Goal: Information Seeking & Learning: Learn about a topic

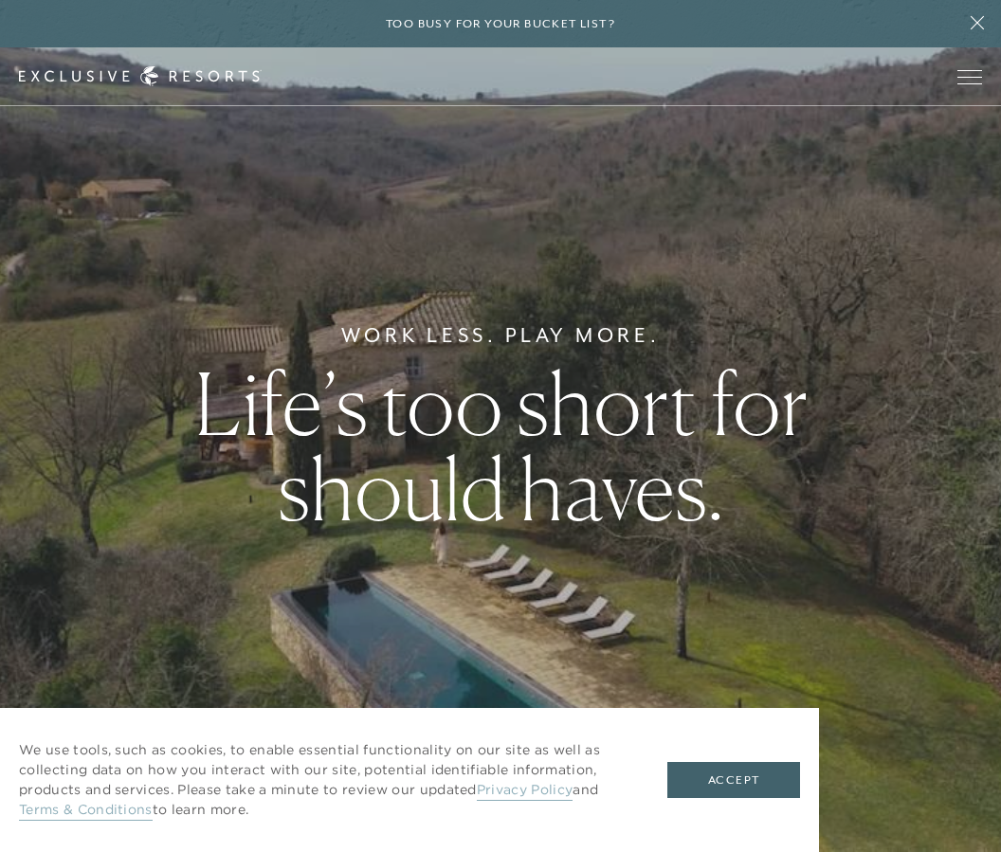
click at [756, 780] on button "Accept" at bounding box center [733, 780] width 133 height 36
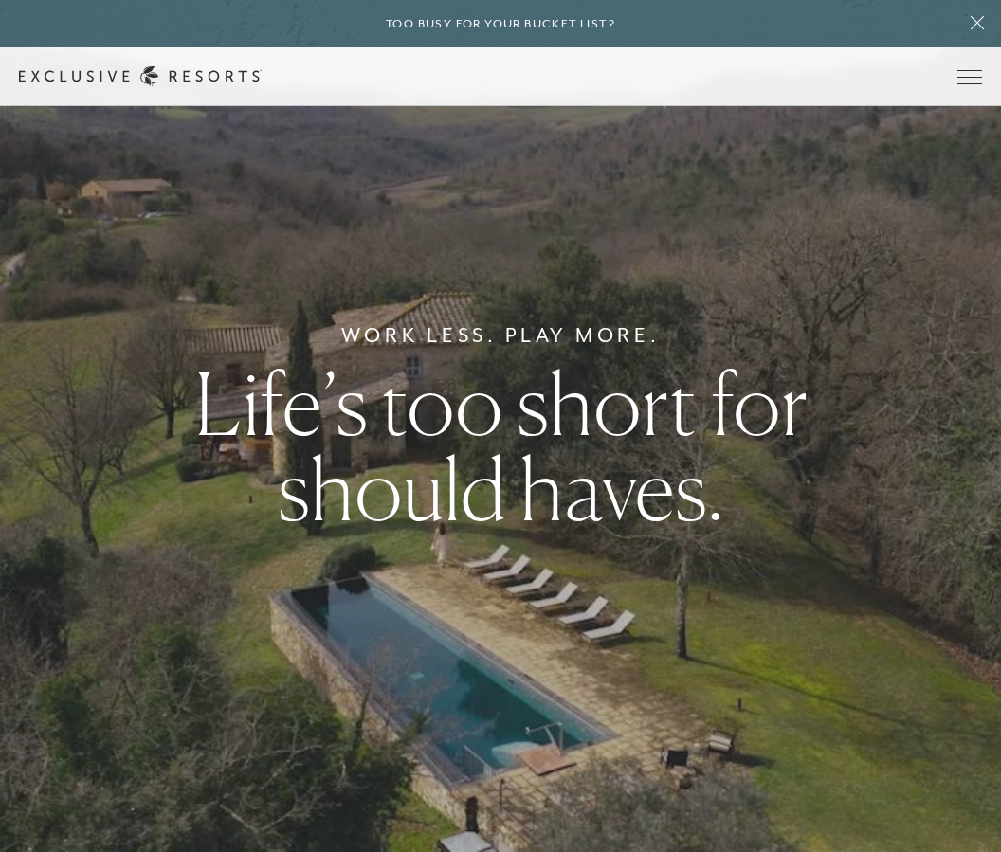
click at [975, 73] on span "Open navigation" at bounding box center [969, 76] width 25 height 13
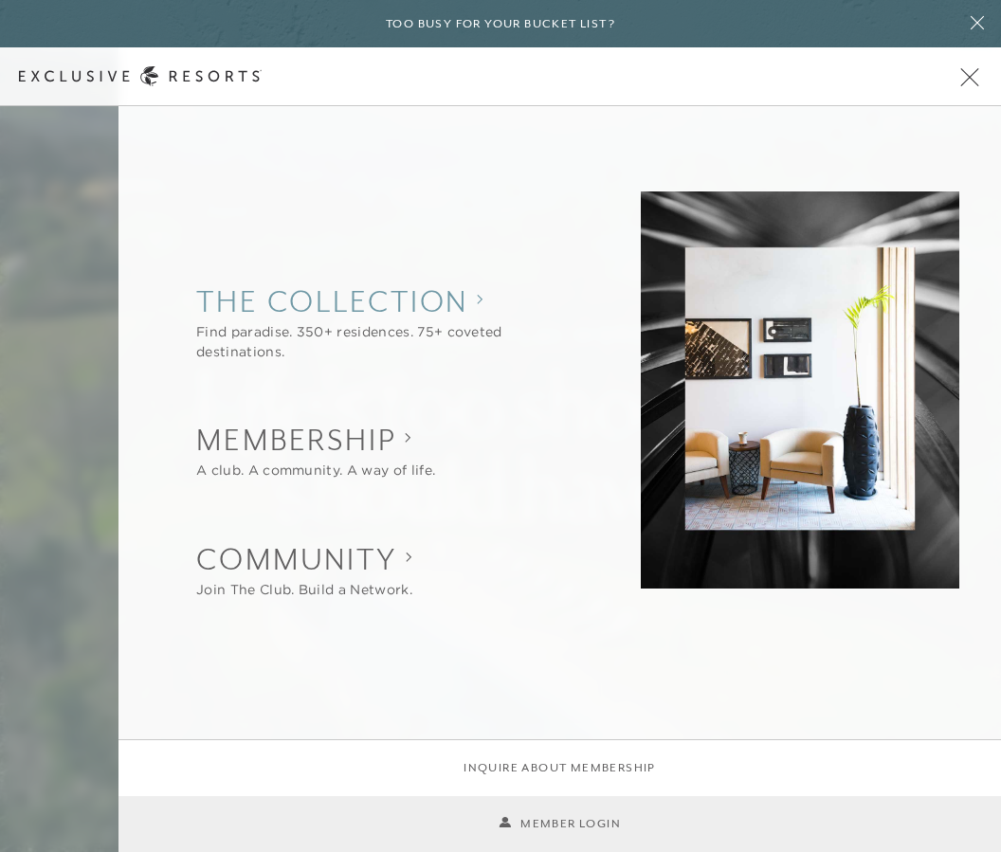
click at [334, 316] on collection "The Collection" at bounding box center [387, 301] width 382 height 42
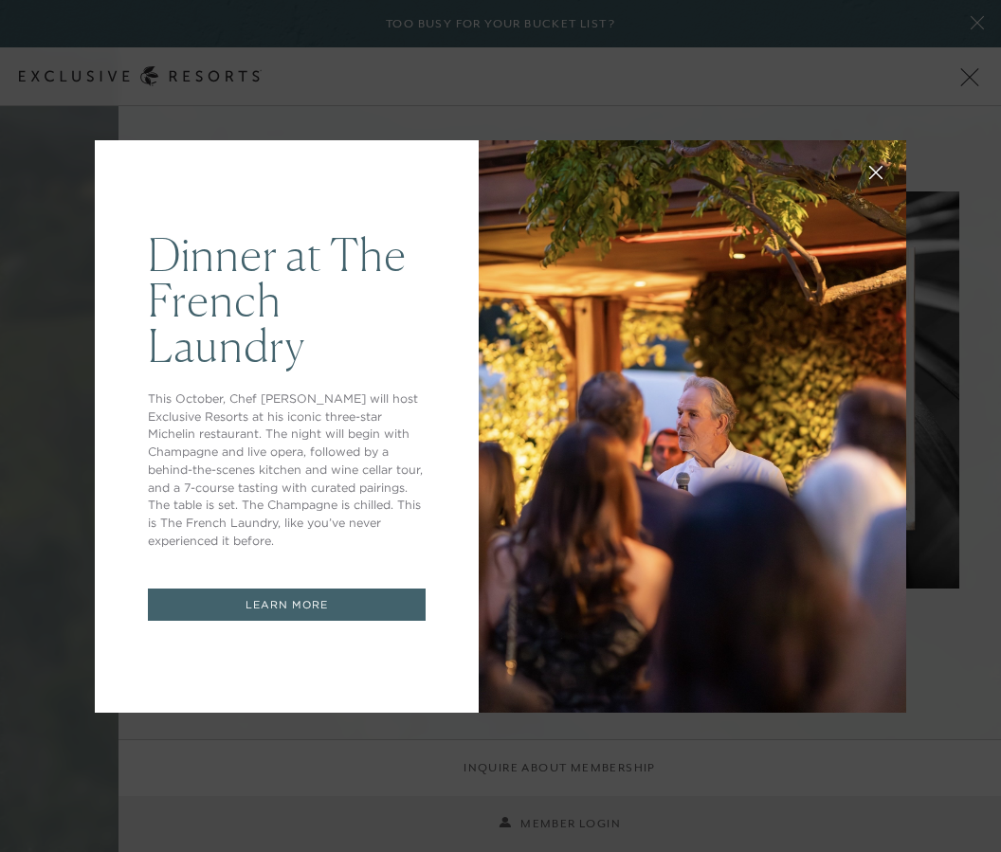
click at [882, 168] on icon at bounding box center [876, 172] width 14 height 14
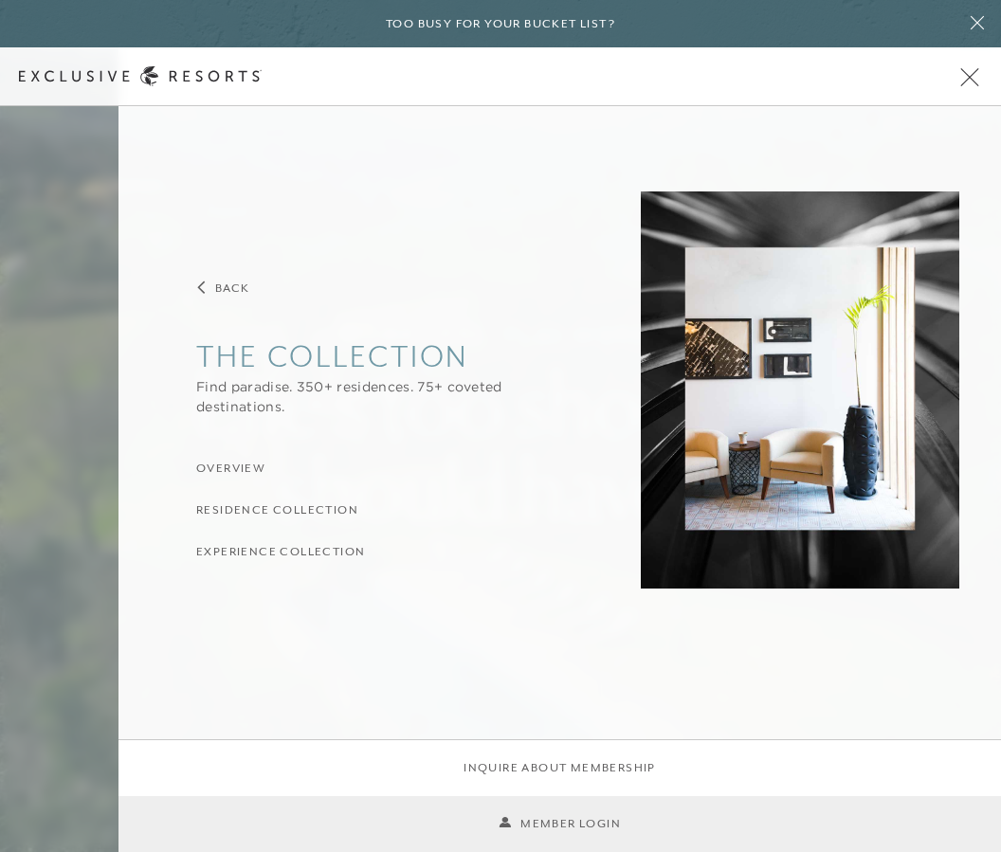
click at [268, 505] on h3 "Residence Collection" at bounding box center [277, 510] width 162 height 18
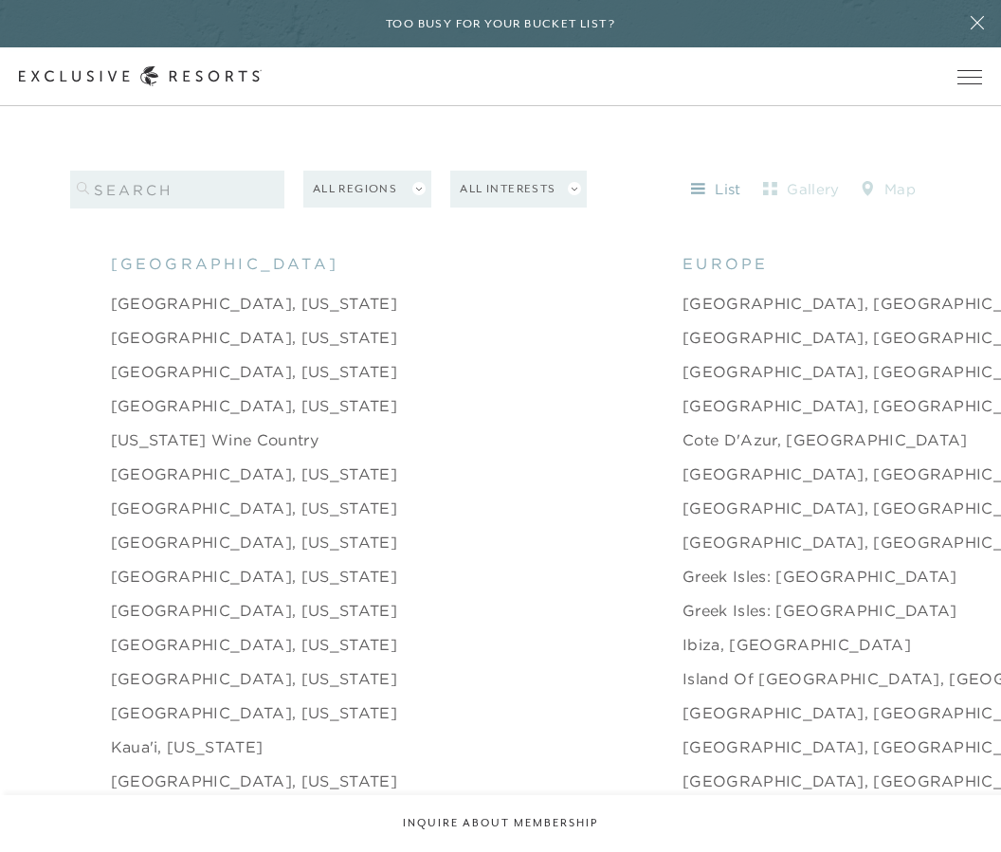
scroll to position [1949, 0]
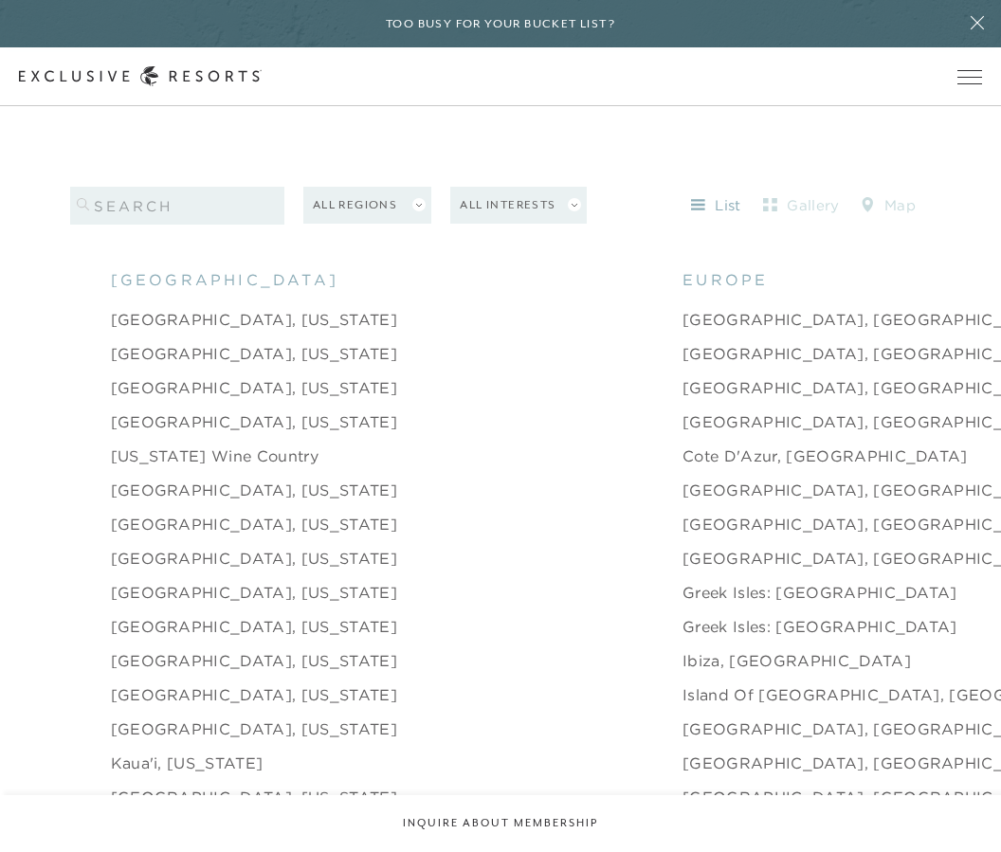
click at [682, 331] on link "[GEOGRAPHIC_DATA], [GEOGRAPHIC_DATA]" at bounding box center [868, 319] width 372 height 23
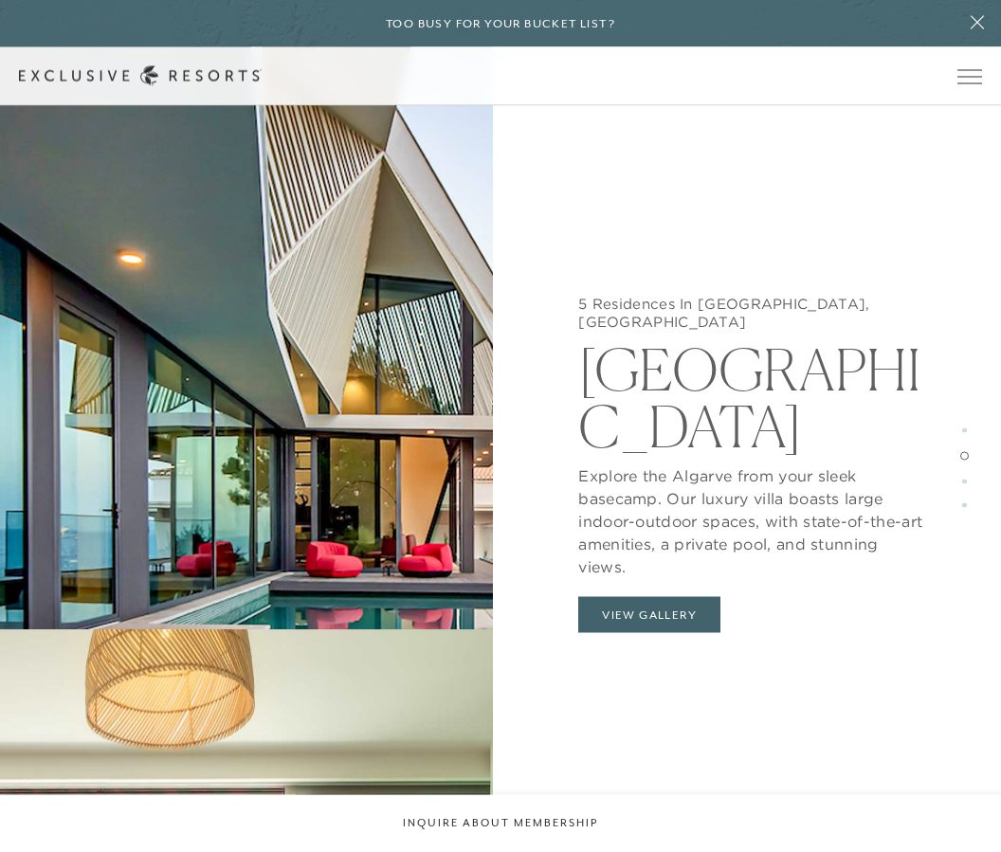
scroll to position [3275, 0]
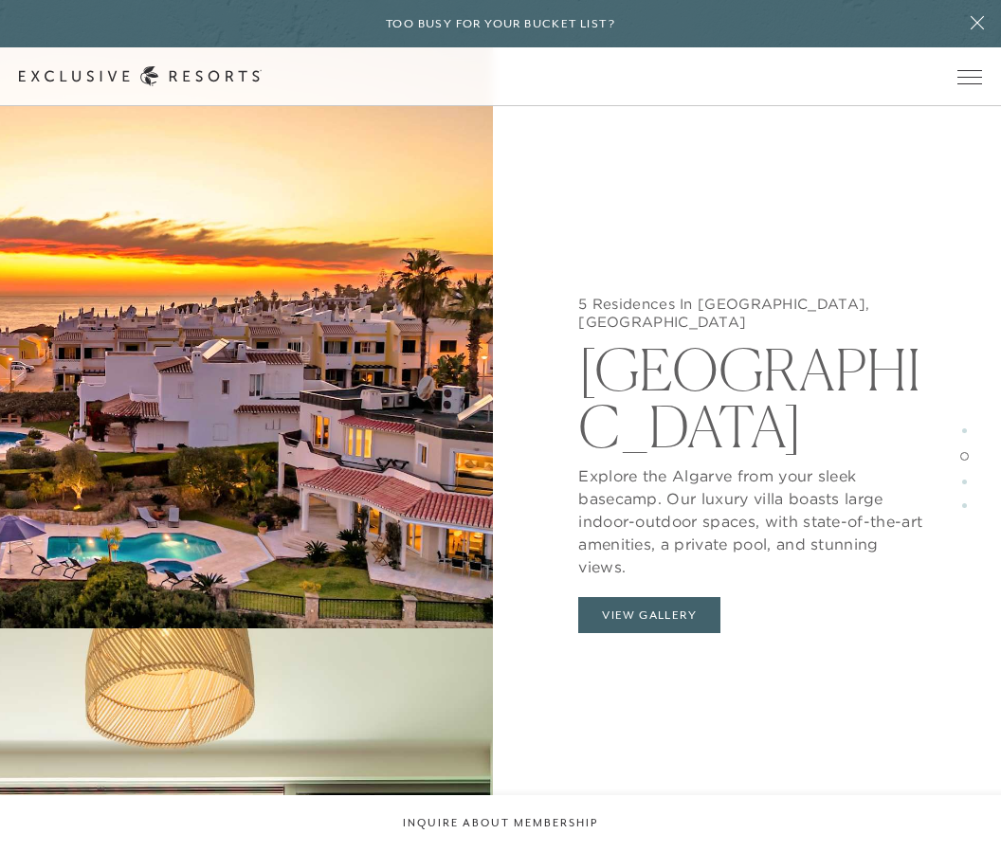
click at [664, 597] on button "View Gallery" at bounding box center [649, 615] width 142 height 36
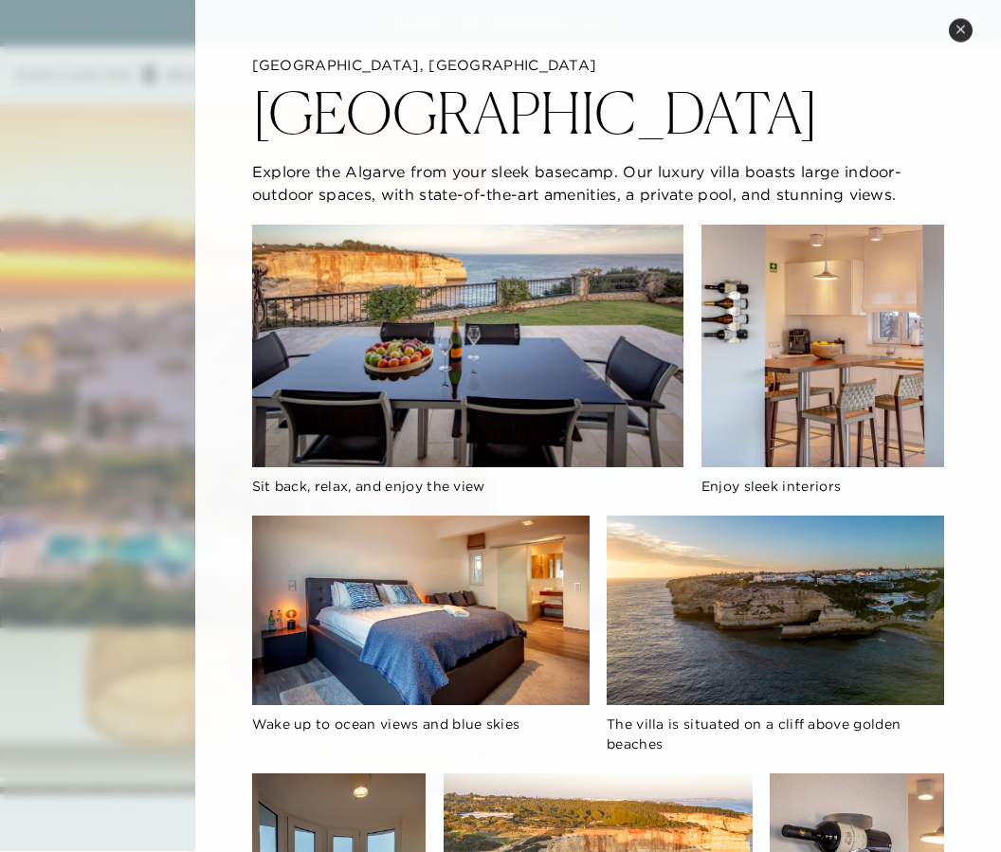
scroll to position [3149, 0]
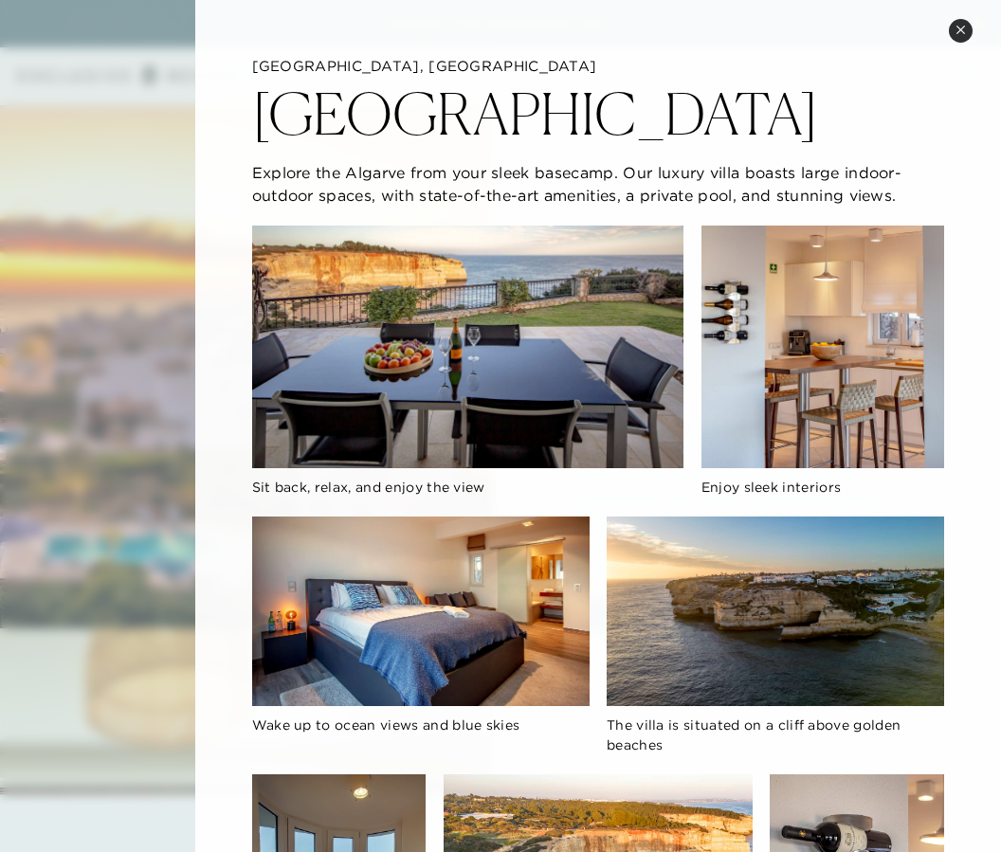
click at [964, 27] on icon at bounding box center [960, 30] width 10 height 10
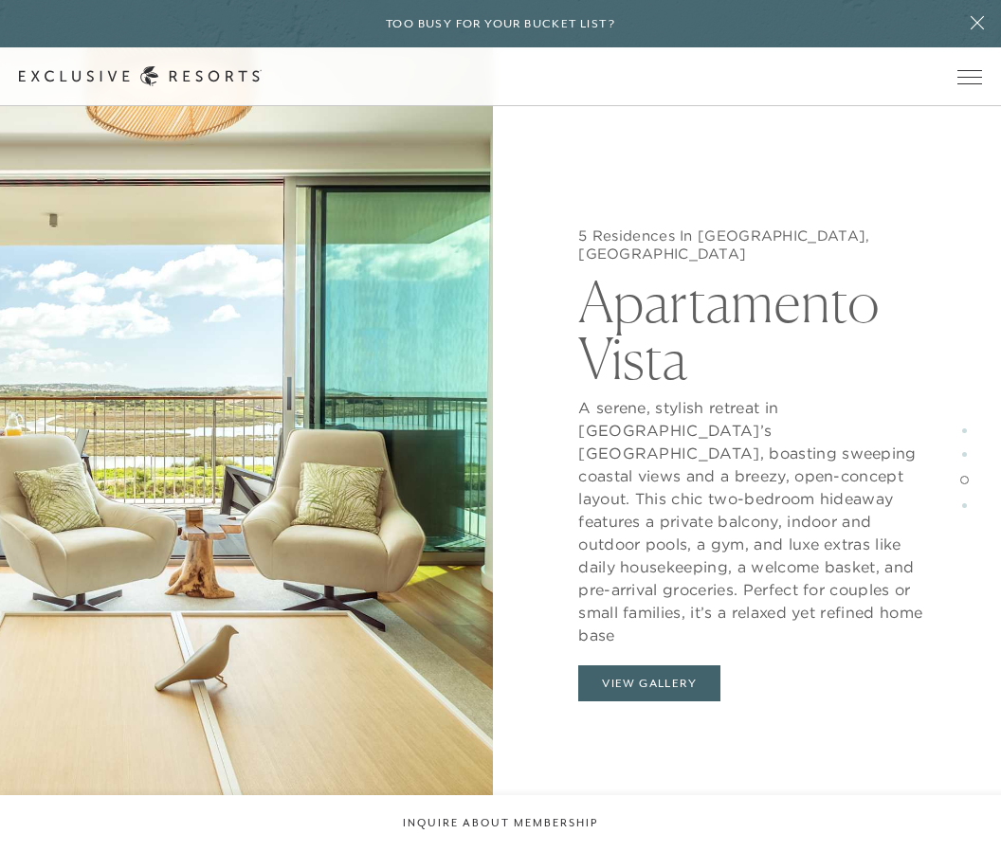
scroll to position [4071, 0]
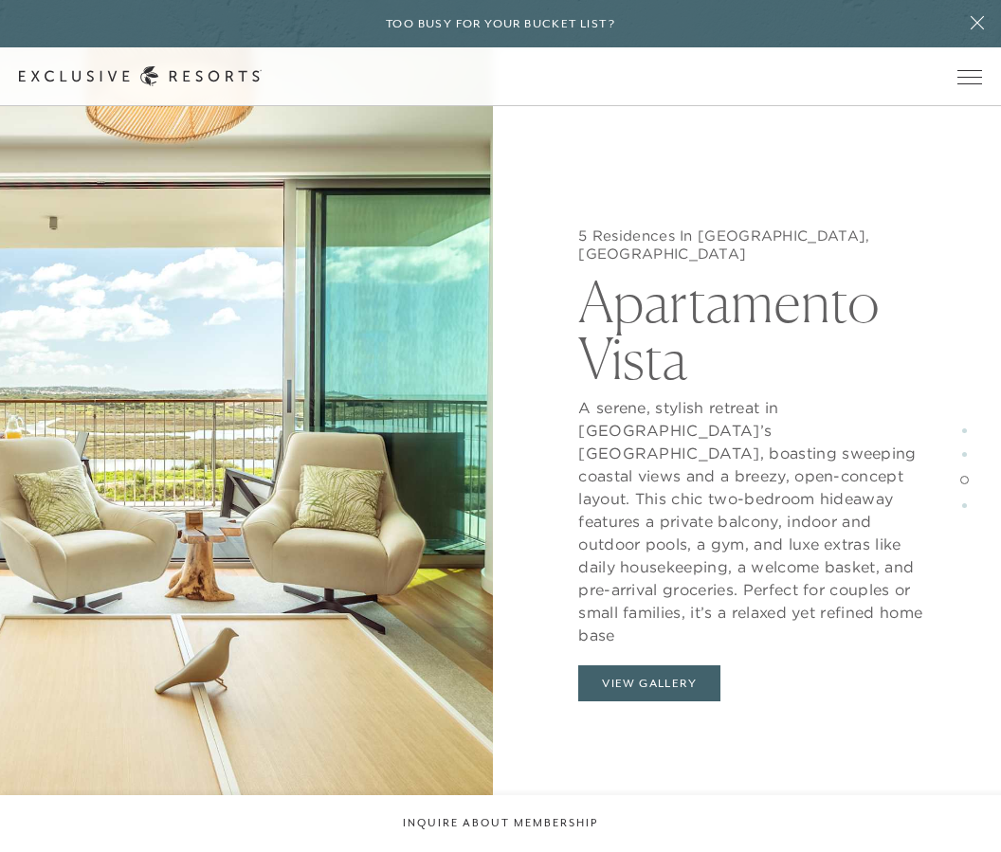
click at [978, 25] on icon at bounding box center [976, 22] width 13 height 13
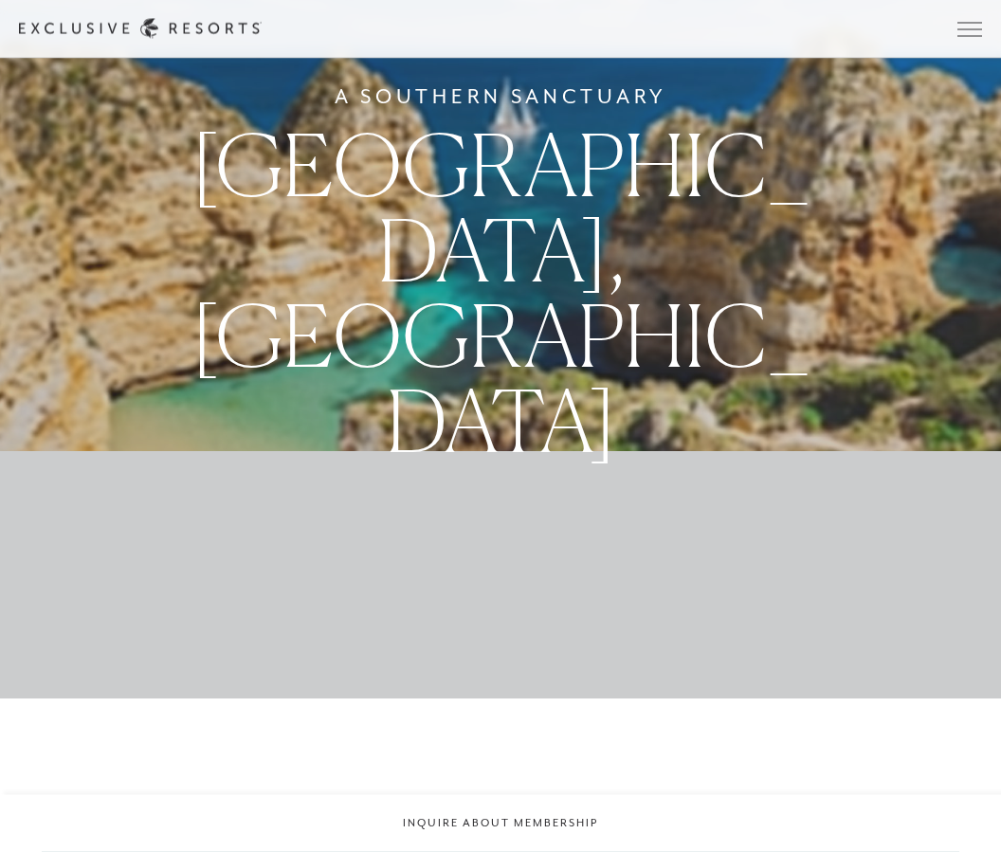
scroll to position [0, 0]
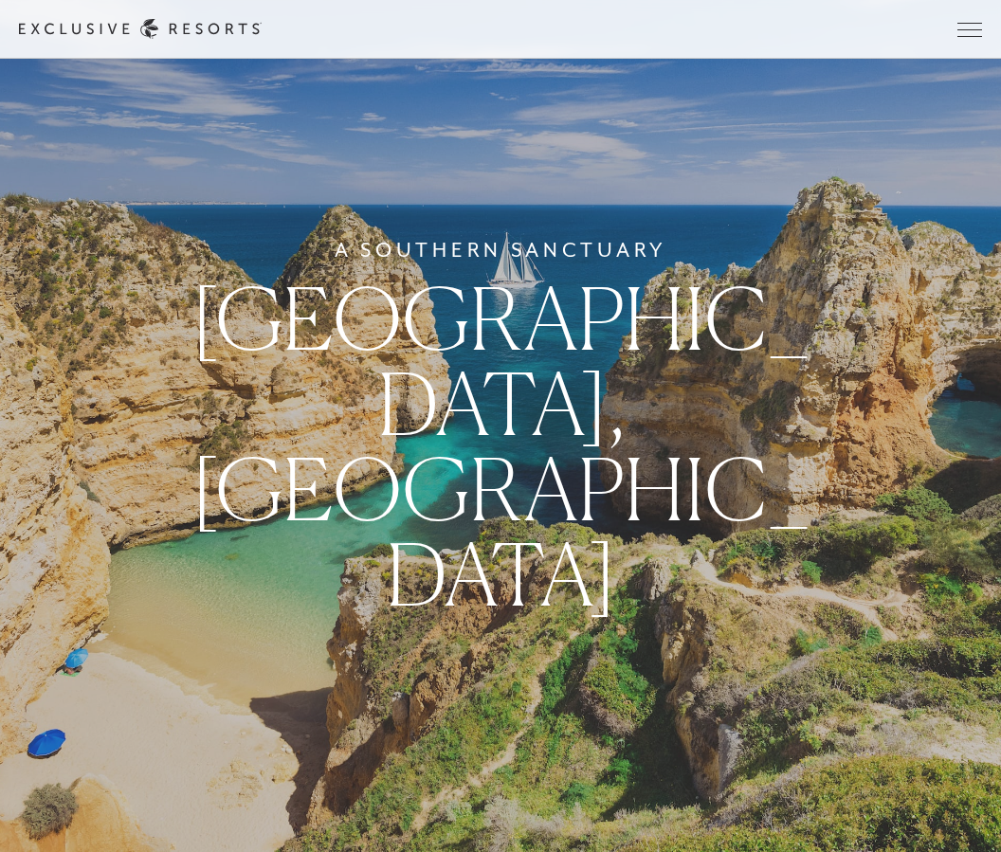
click at [957, 29] on span "Open navigation" at bounding box center [969, 29] width 25 height 1
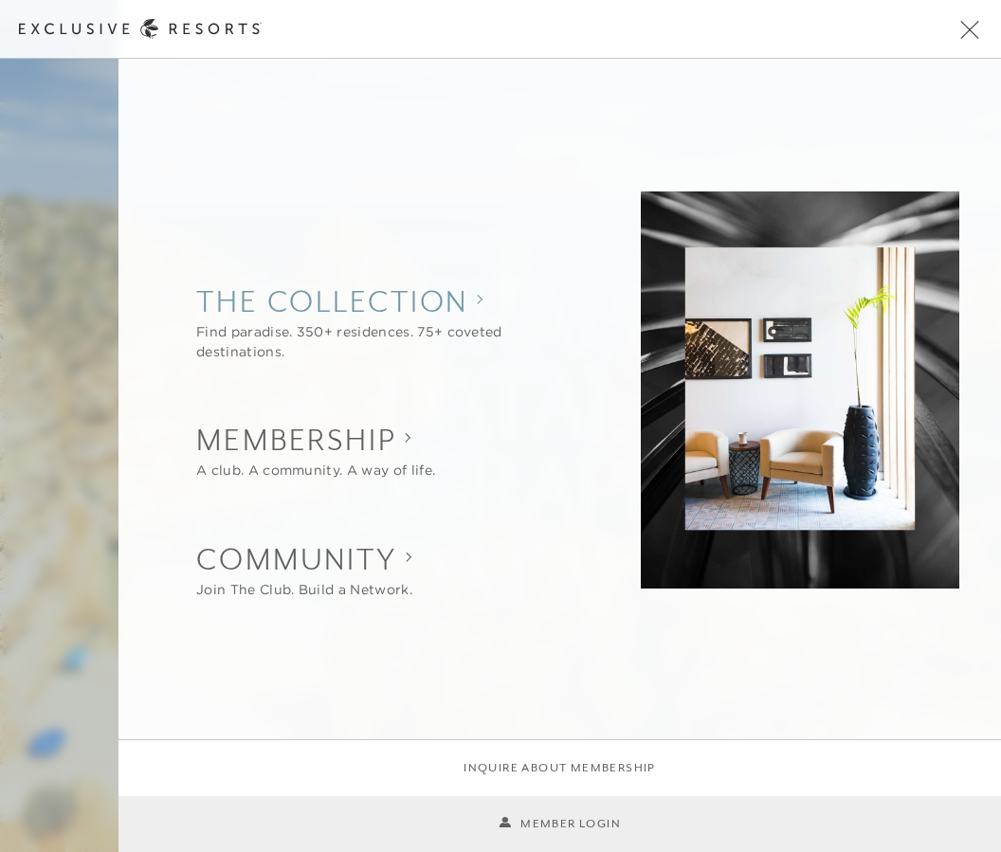
click at [276, 331] on div "Find paradise. 350+ residences. 75+ coveted destinations." at bounding box center [387, 342] width 382 height 40
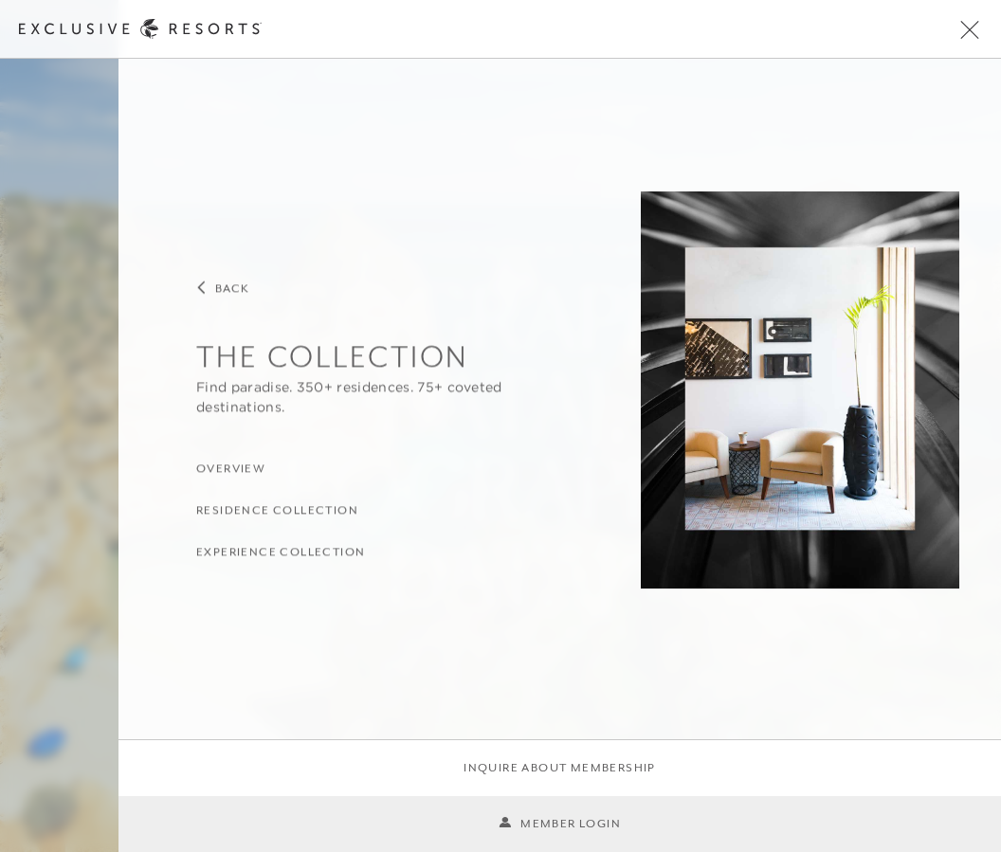
click at [272, 511] on h3 "Residence Collection" at bounding box center [277, 510] width 162 height 18
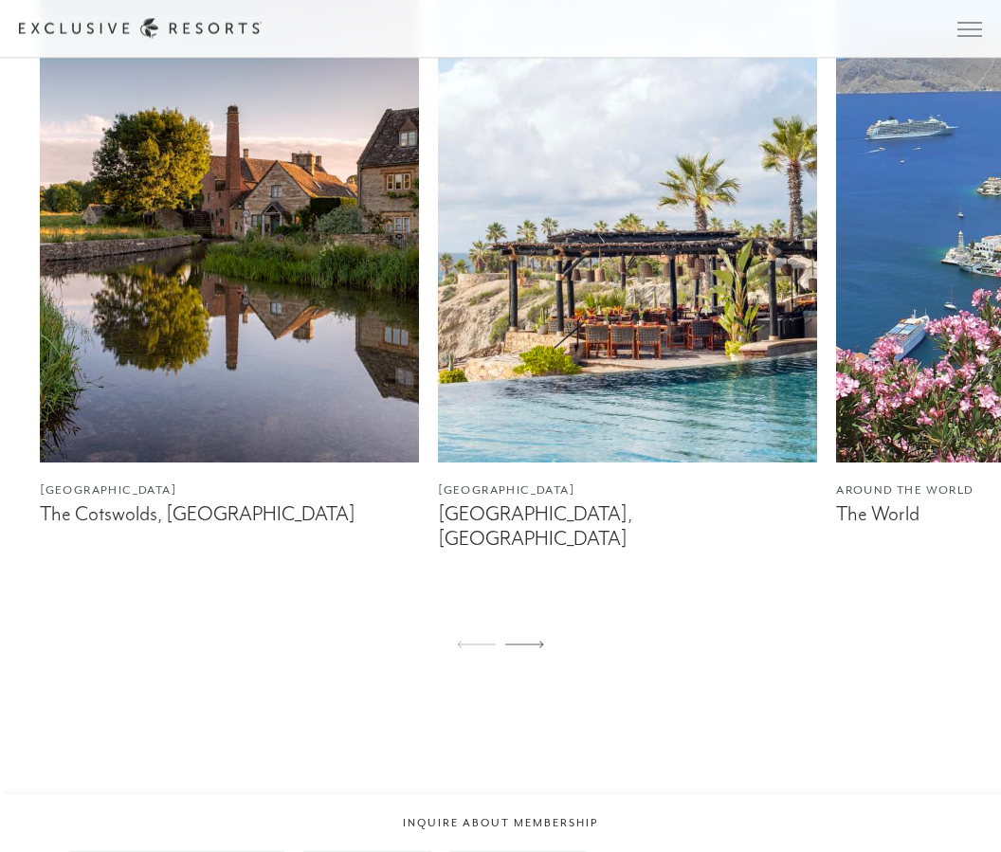
scroll to position [1292, 0]
click at [166, 526] on figcaption "The Cotswolds, [GEOGRAPHIC_DATA]" at bounding box center [229, 514] width 379 height 24
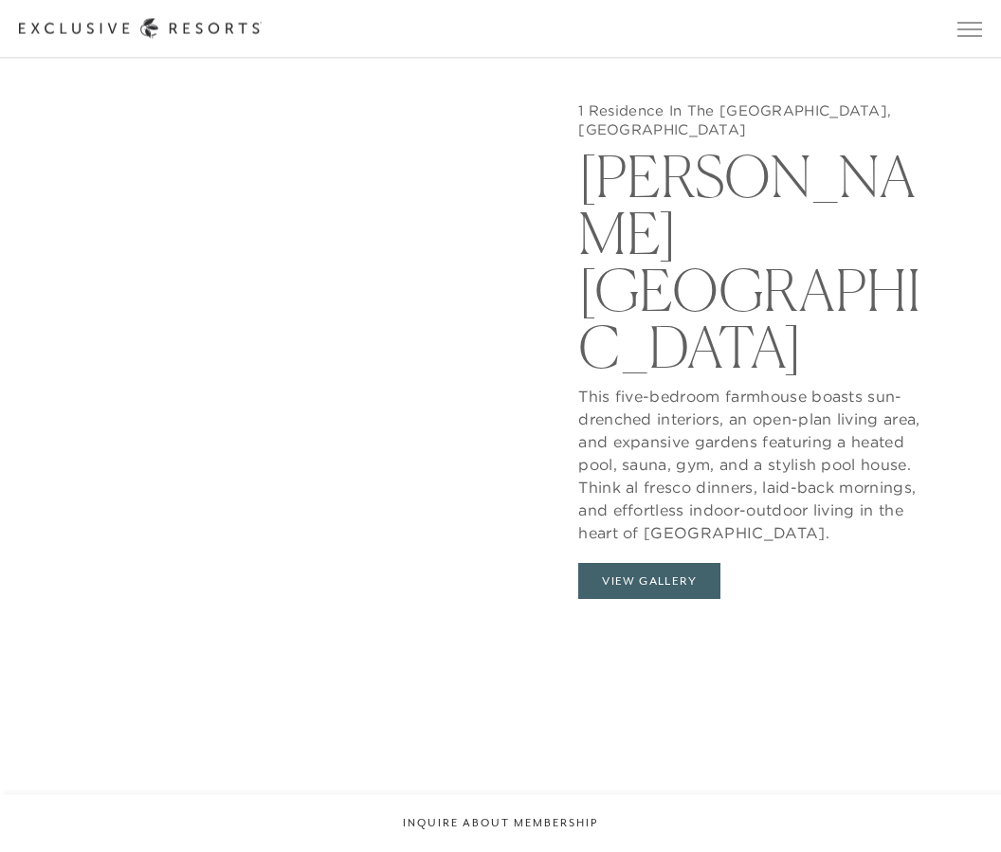
scroll to position [1845, 0]
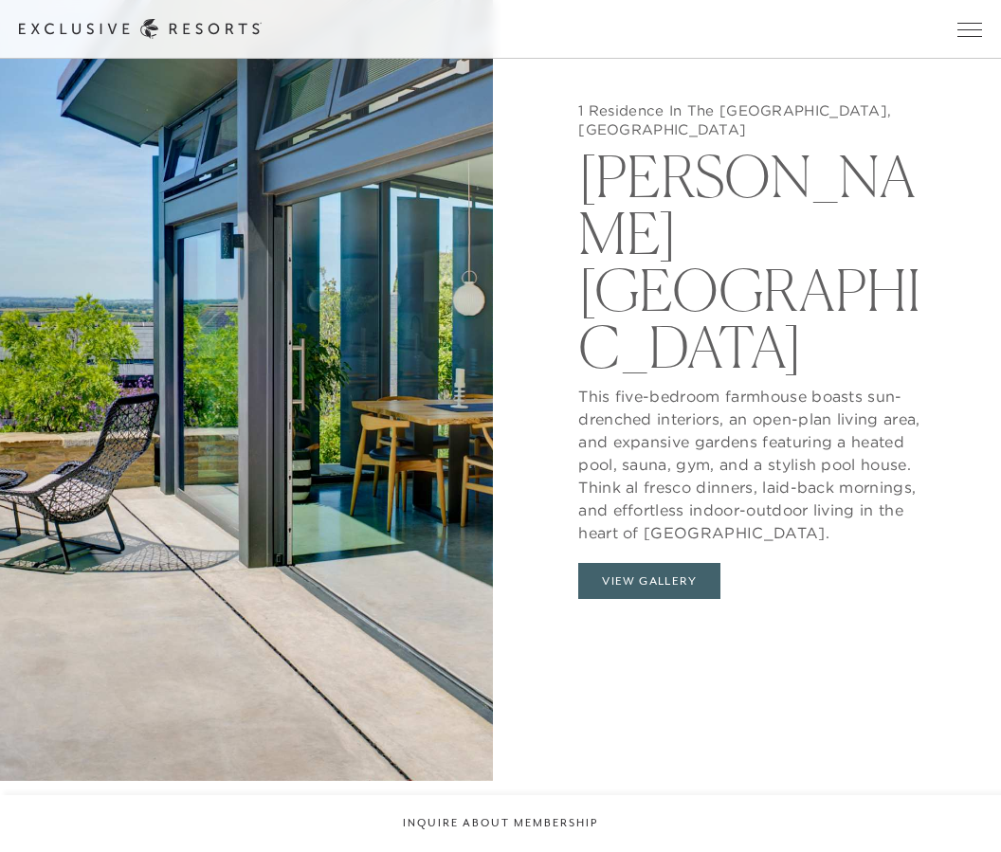
click at [650, 599] on button "View Gallery" at bounding box center [649, 581] width 142 height 36
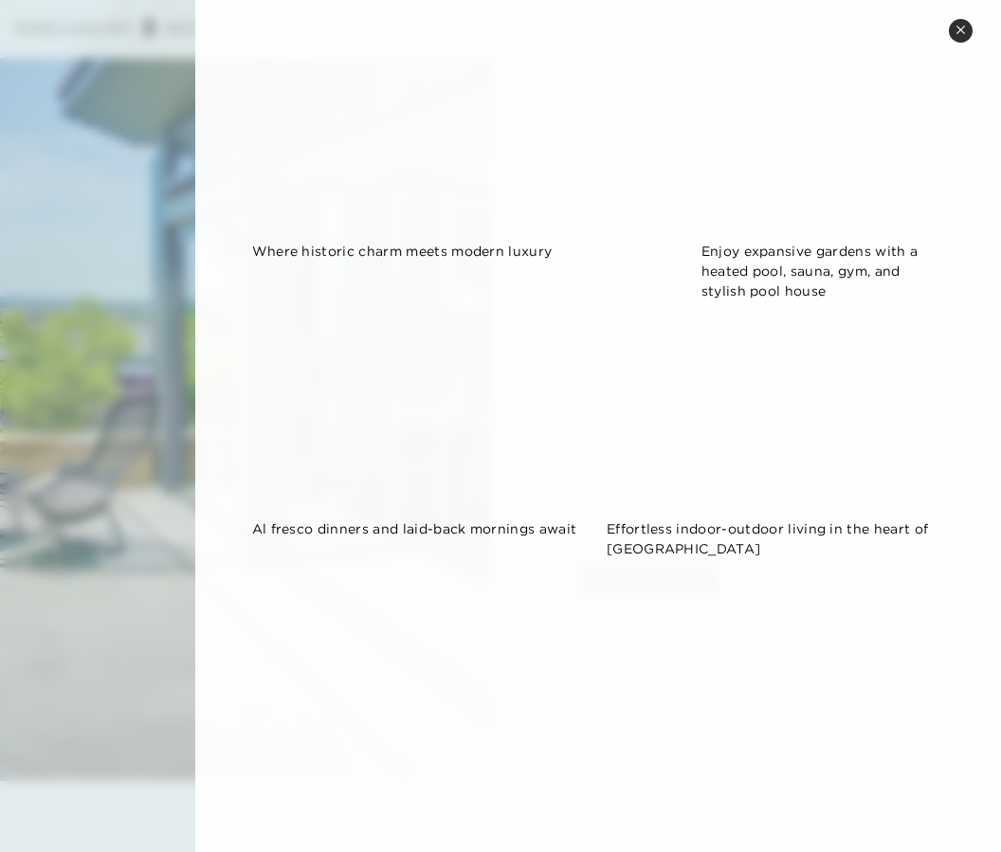
scroll to position [1364, 0]
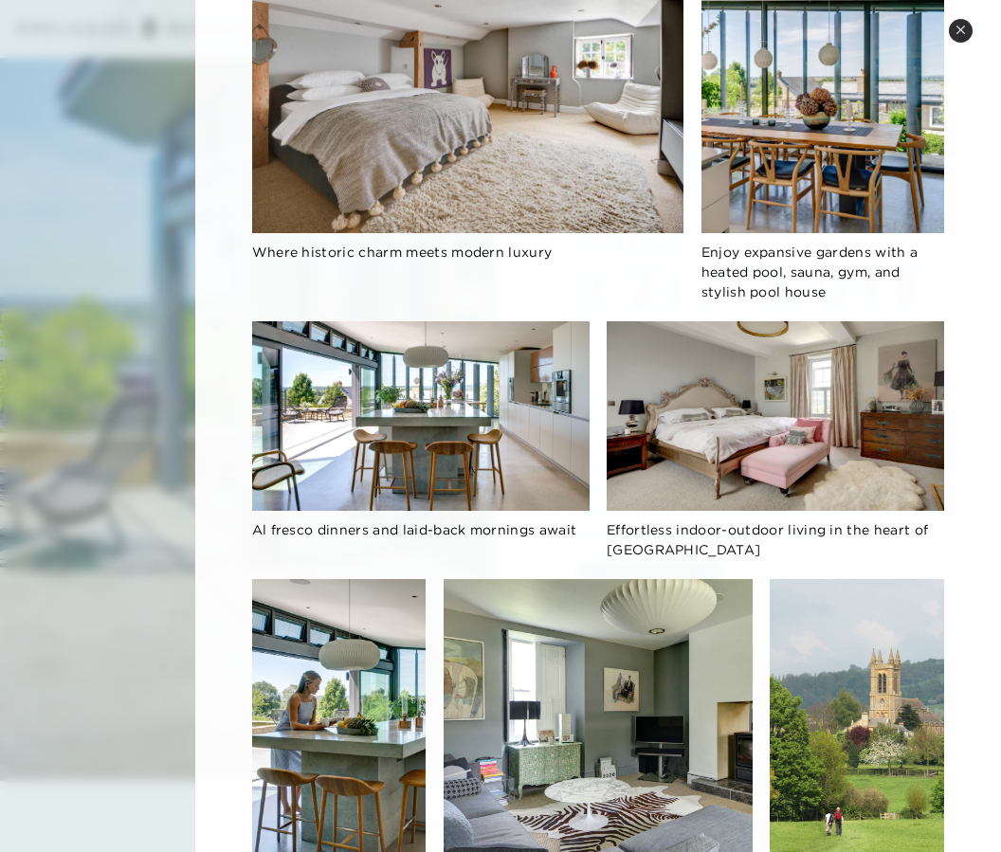
click at [968, 28] on button "Close quickview" at bounding box center [961, 31] width 24 height 24
